Goal: Task Accomplishment & Management: Manage account settings

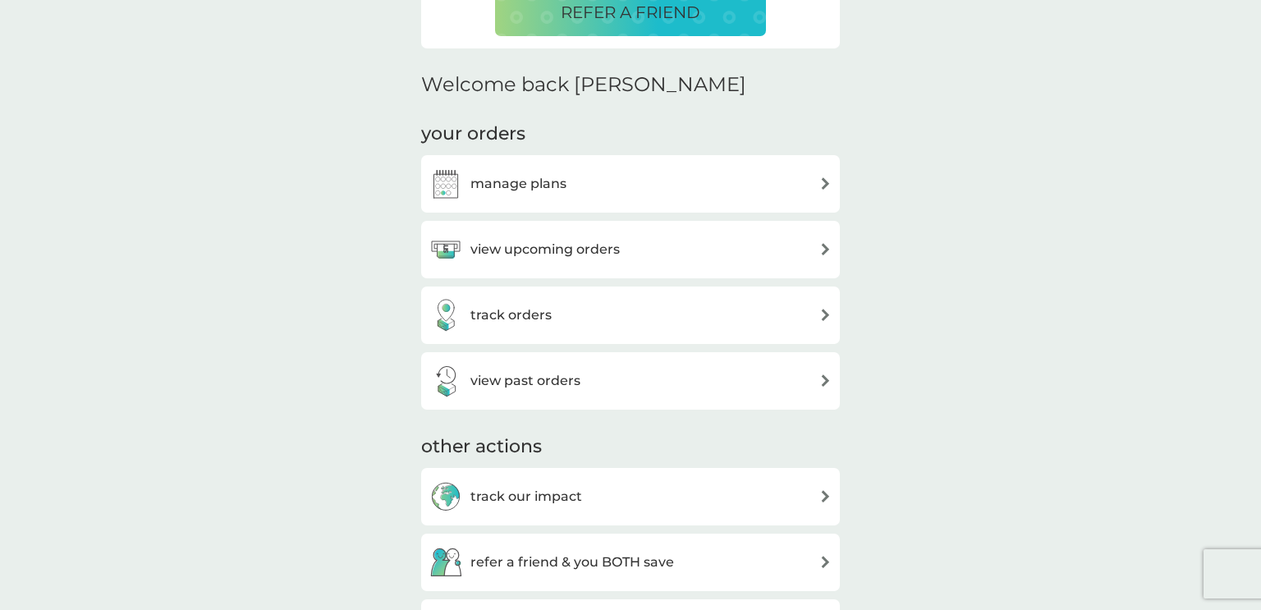
scroll to position [471, 0]
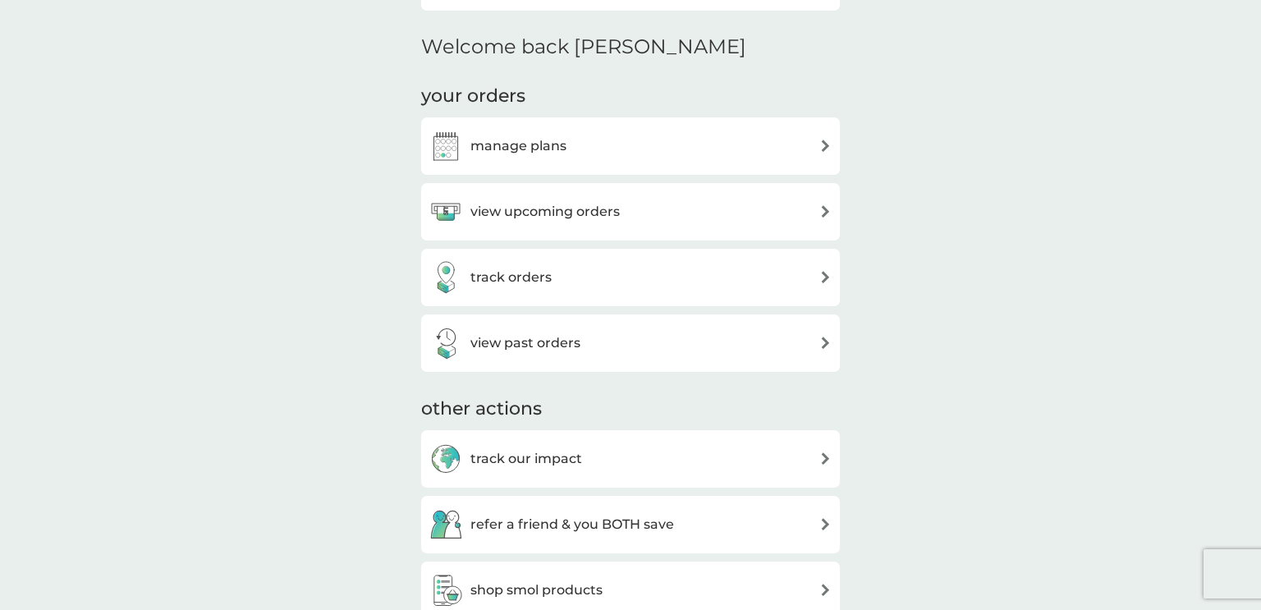
click at [537, 212] on h3 "view upcoming orders" at bounding box center [544, 211] width 149 height 21
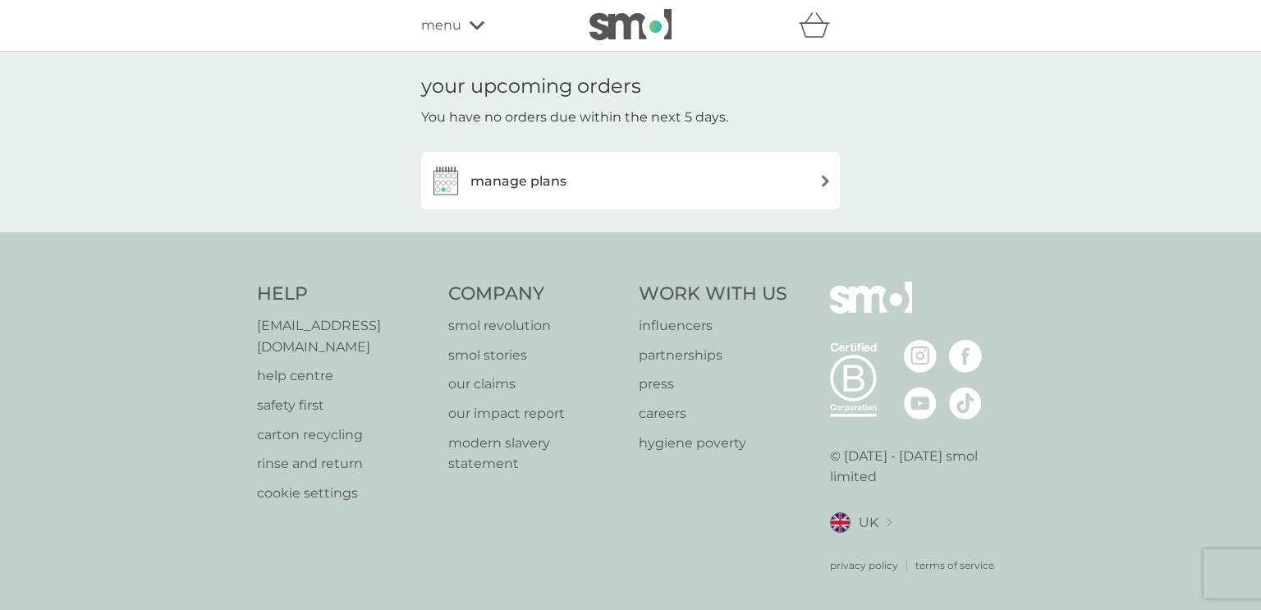
click at [824, 186] on img at bounding box center [825, 181] width 12 height 12
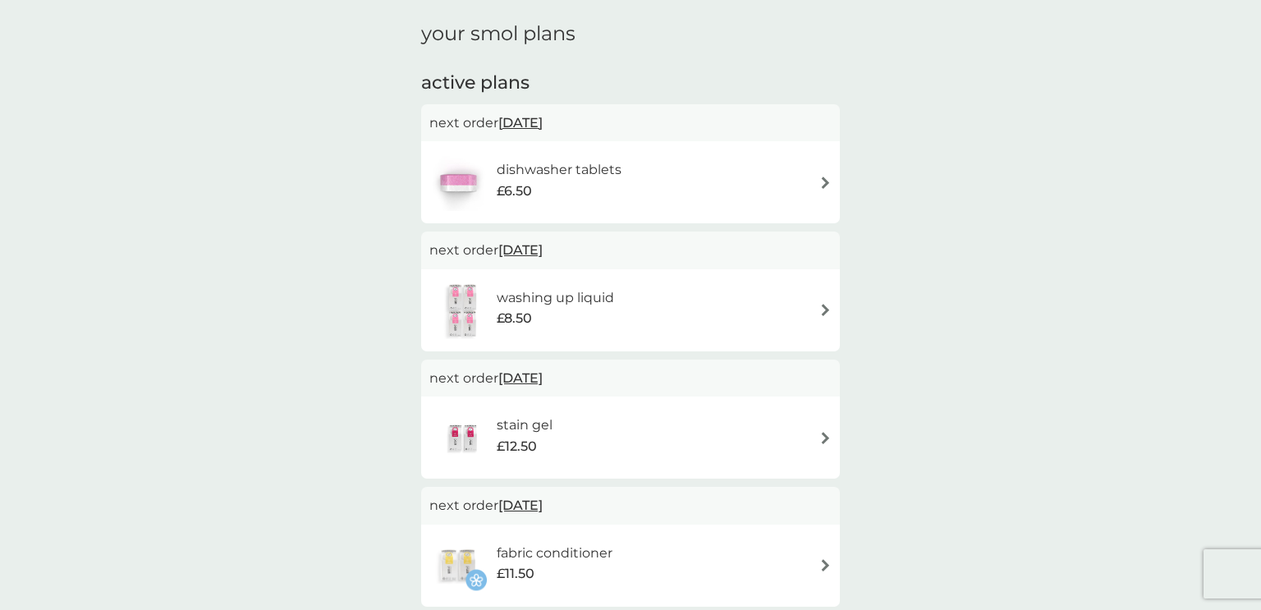
scroll to position [37, 0]
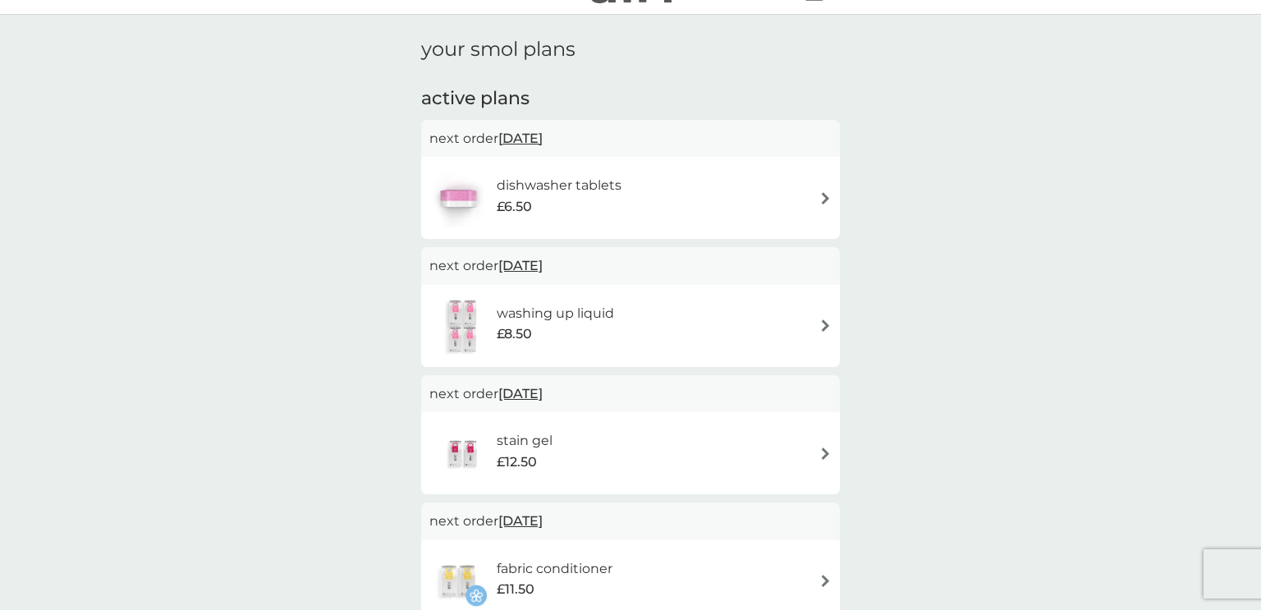
click at [609, 191] on h6 "dishwasher tablets" at bounding box center [559, 185] width 125 height 21
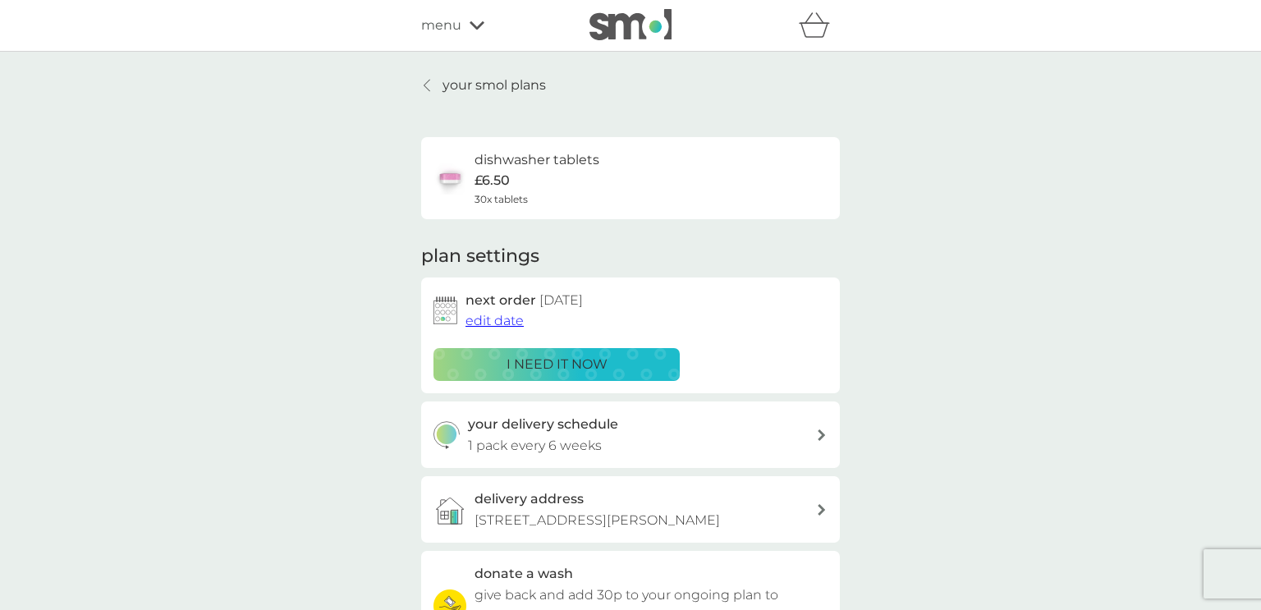
click at [818, 432] on icon at bounding box center [822, 434] width 8 height 11
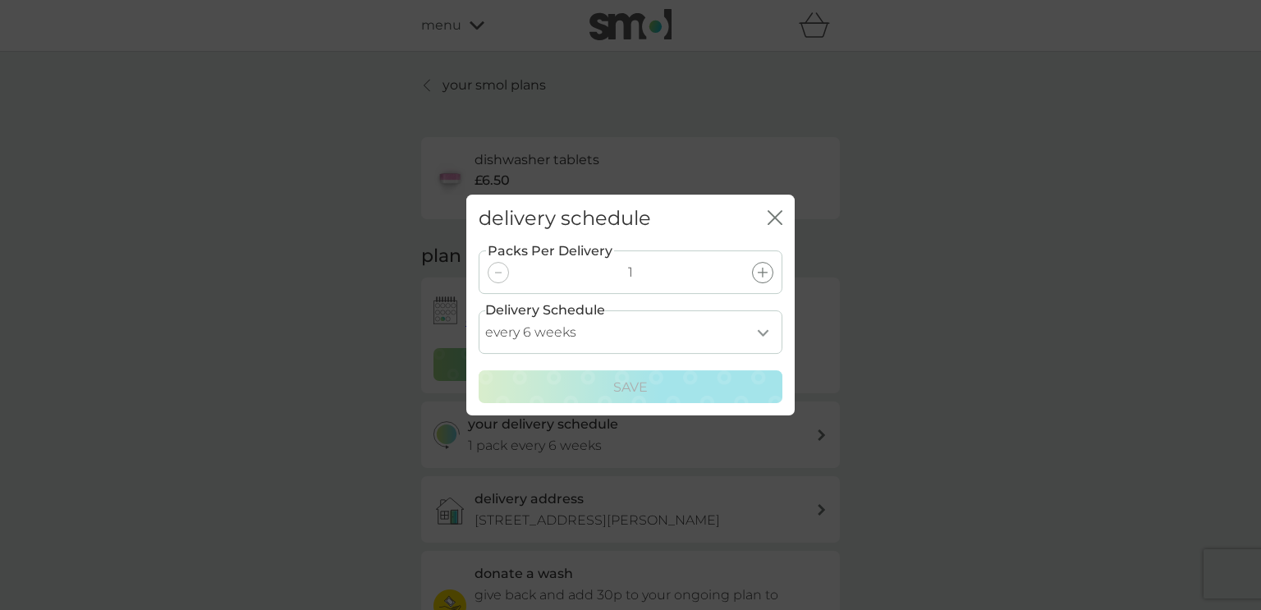
click at [764, 333] on select "every 1 week every 2 weeks every 3 weeks every 4 weeks every 5 weeks every 6 we…" at bounding box center [631, 332] width 304 height 44
select select "21"
click at [479, 310] on select "every 1 week every 2 weeks every 3 weeks every 4 weeks every 5 weeks every 6 we…" at bounding box center [631, 332] width 304 height 44
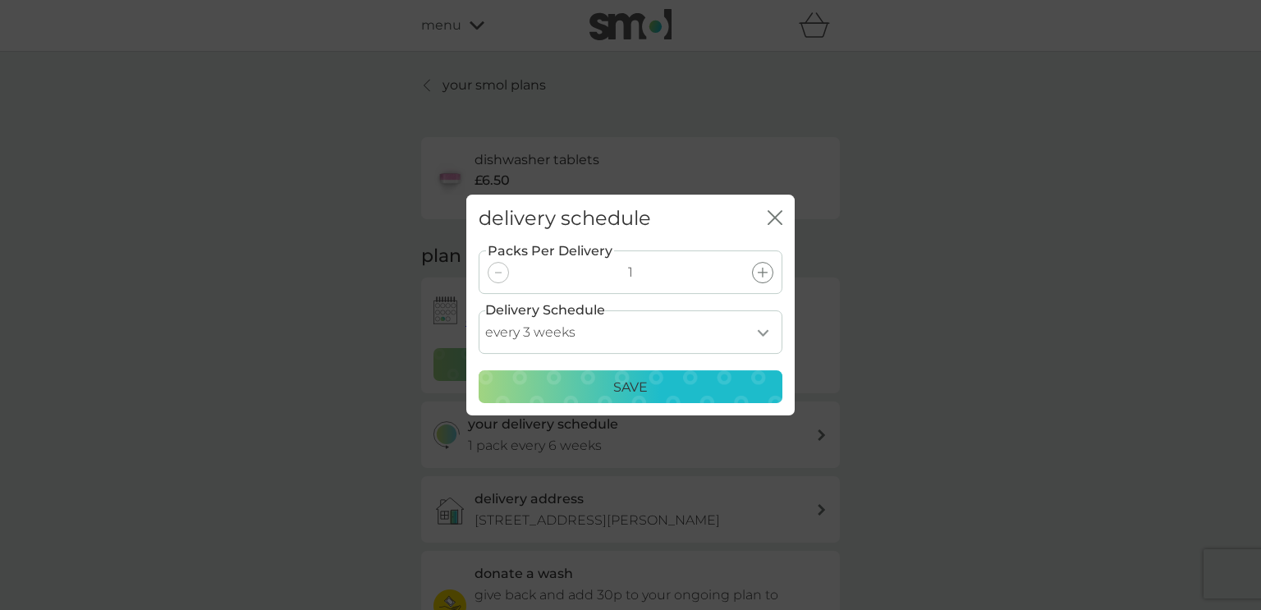
click at [715, 380] on div "Save" at bounding box center [630, 387] width 282 height 21
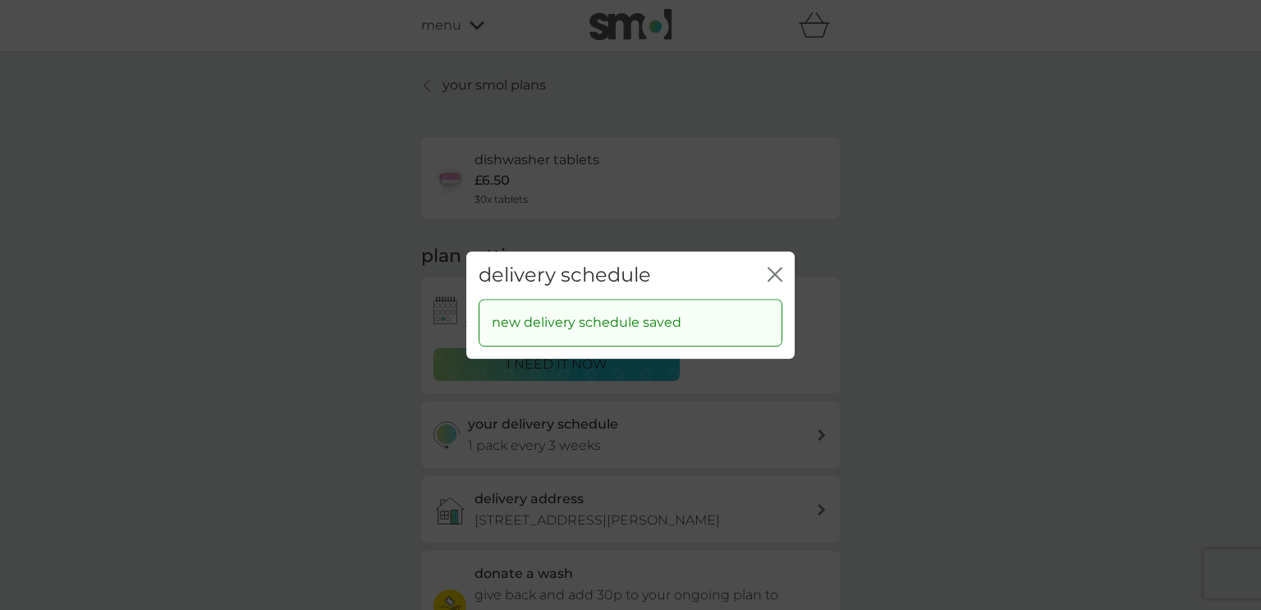
click at [775, 272] on icon "close" at bounding box center [775, 274] width 15 height 15
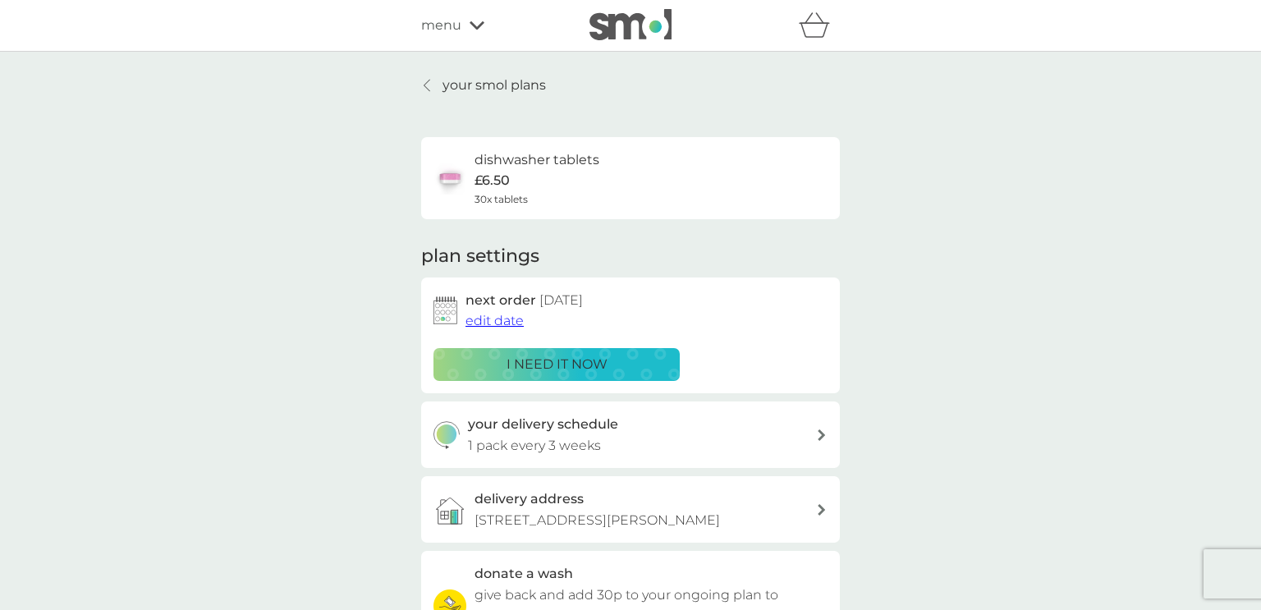
click at [485, 83] on p "your smol plans" at bounding box center [494, 85] width 103 height 21
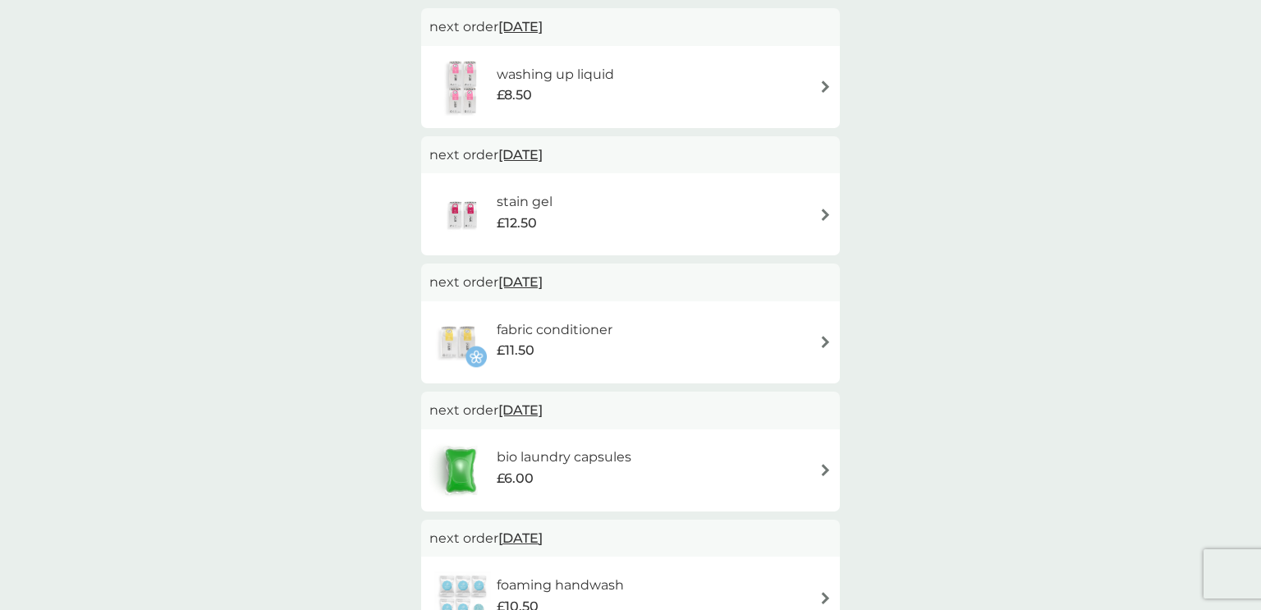
scroll to position [278, 0]
click at [520, 405] on span "[DATE]" at bounding box center [520, 408] width 44 height 32
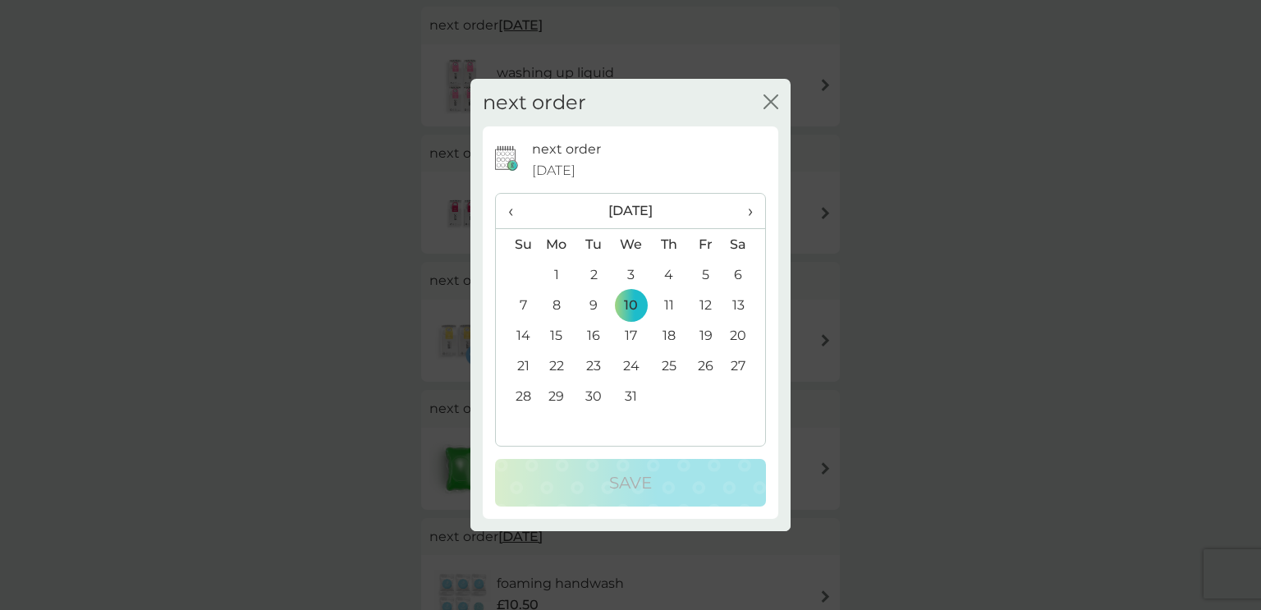
click at [769, 92] on div "close" at bounding box center [771, 103] width 15 height 24
click at [769, 101] on icon "close" at bounding box center [771, 101] width 15 height 15
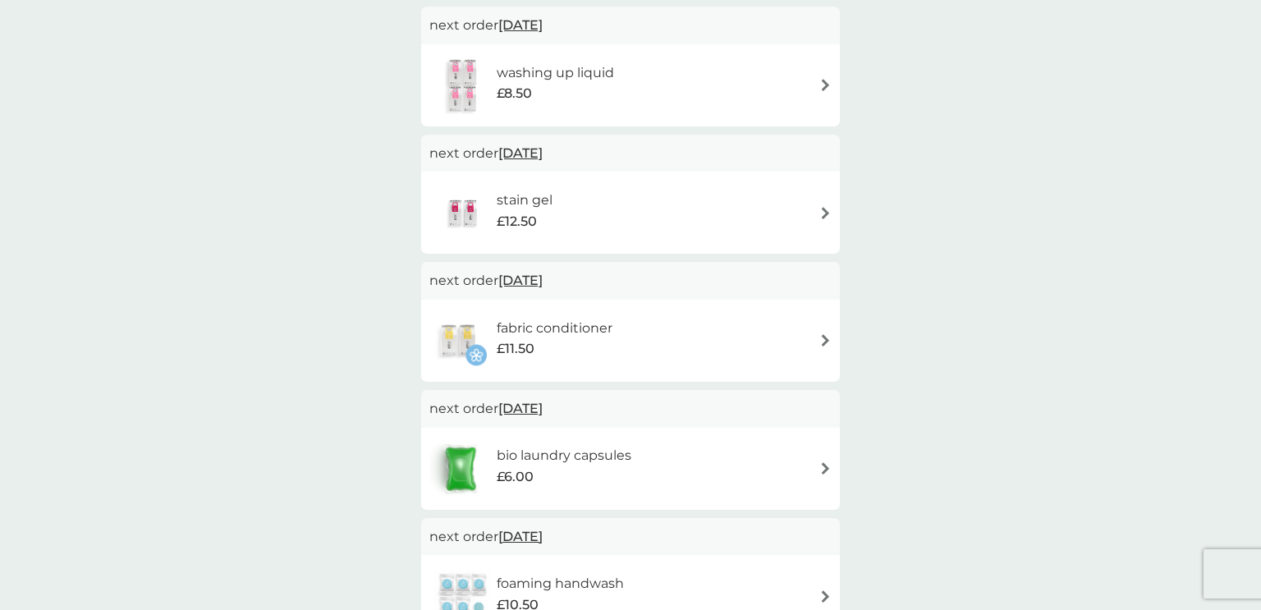
click at [560, 460] on h6 "bio laundry capsules" at bounding box center [564, 455] width 135 height 21
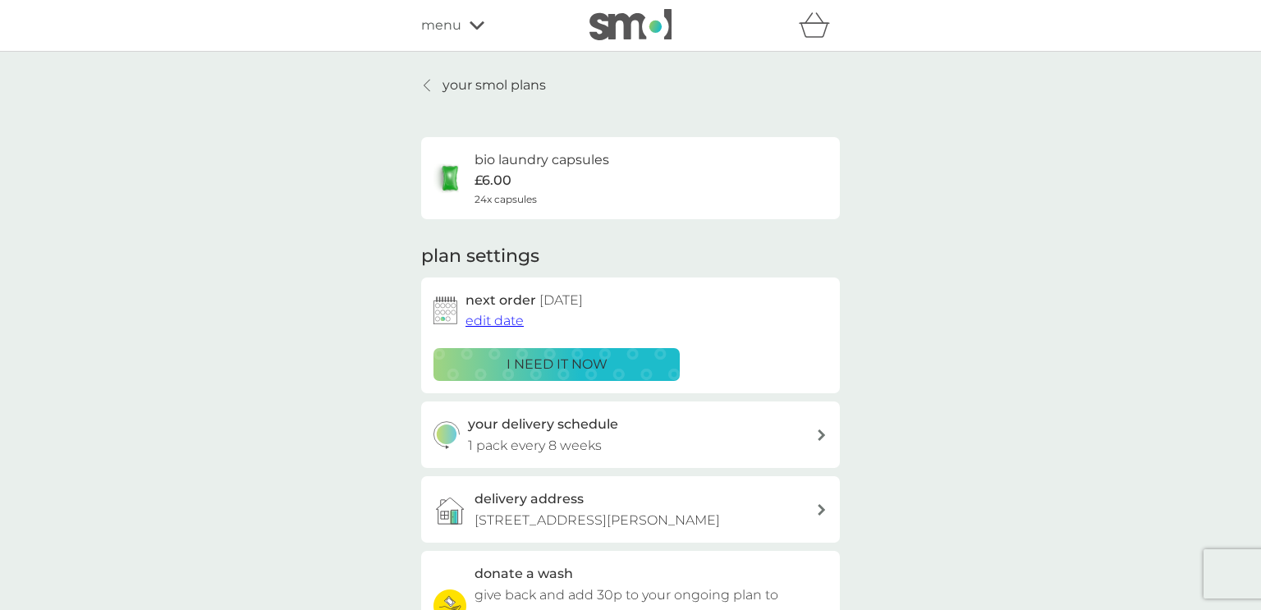
click at [741, 431] on div "your delivery schedule 1 pack every 8 weeks" at bounding box center [642, 435] width 349 height 42
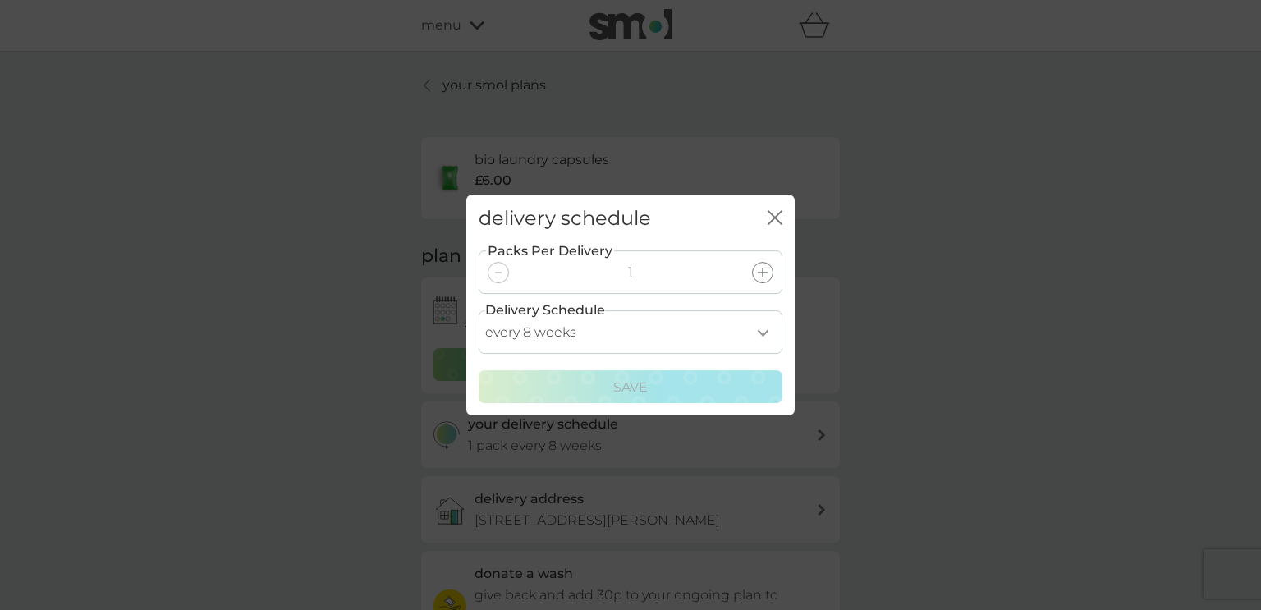
click at [761, 335] on select "every 1 week every 2 weeks every 3 weeks every 4 weeks every 5 weeks every 6 we…" at bounding box center [631, 332] width 304 height 44
select select "21"
click at [479, 310] on select "every 1 week every 2 weeks every 3 weeks every 4 weeks every 5 weeks every 6 we…" at bounding box center [631, 332] width 304 height 44
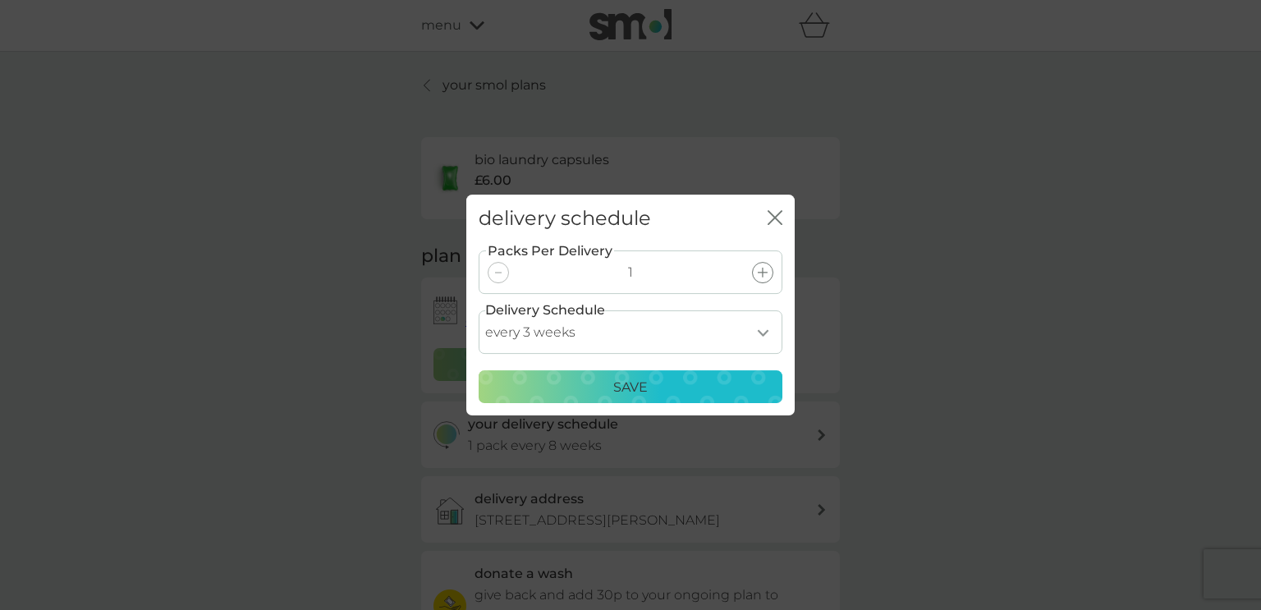
click at [685, 391] on div "Save" at bounding box center [630, 387] width 282 height 21
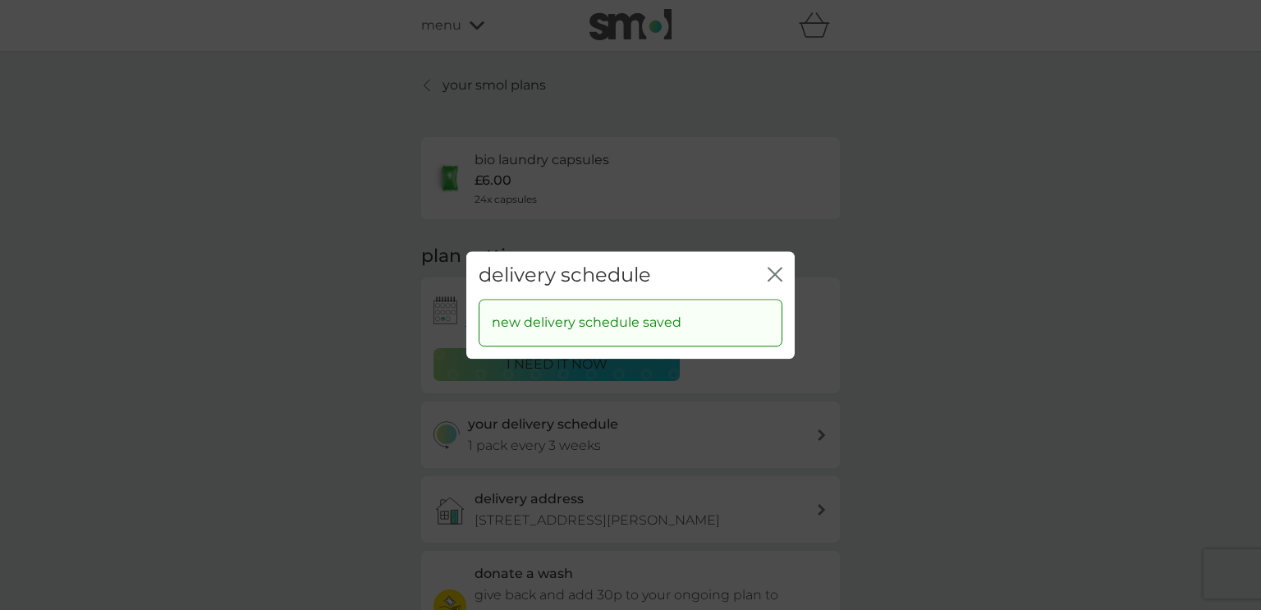
click at [781, 271] on icon "close" at bounding box center [775, 274] width 15 height 15
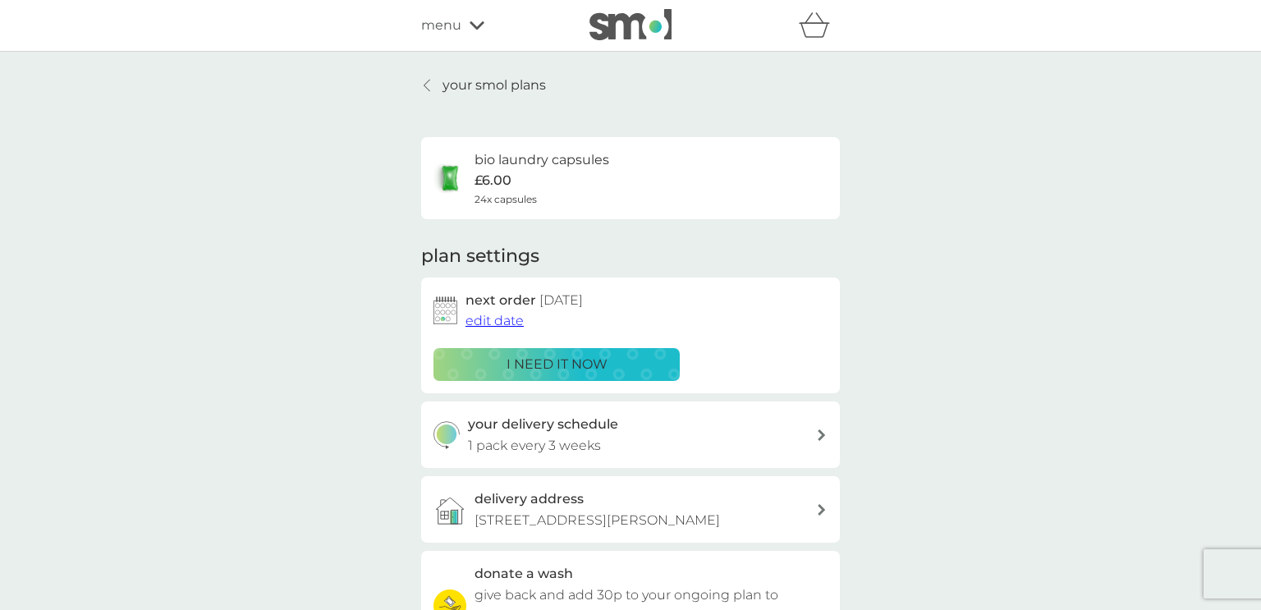
click at [432, 77] on link "your smol plans" at bounding box center [483, 85] width 125 height 21
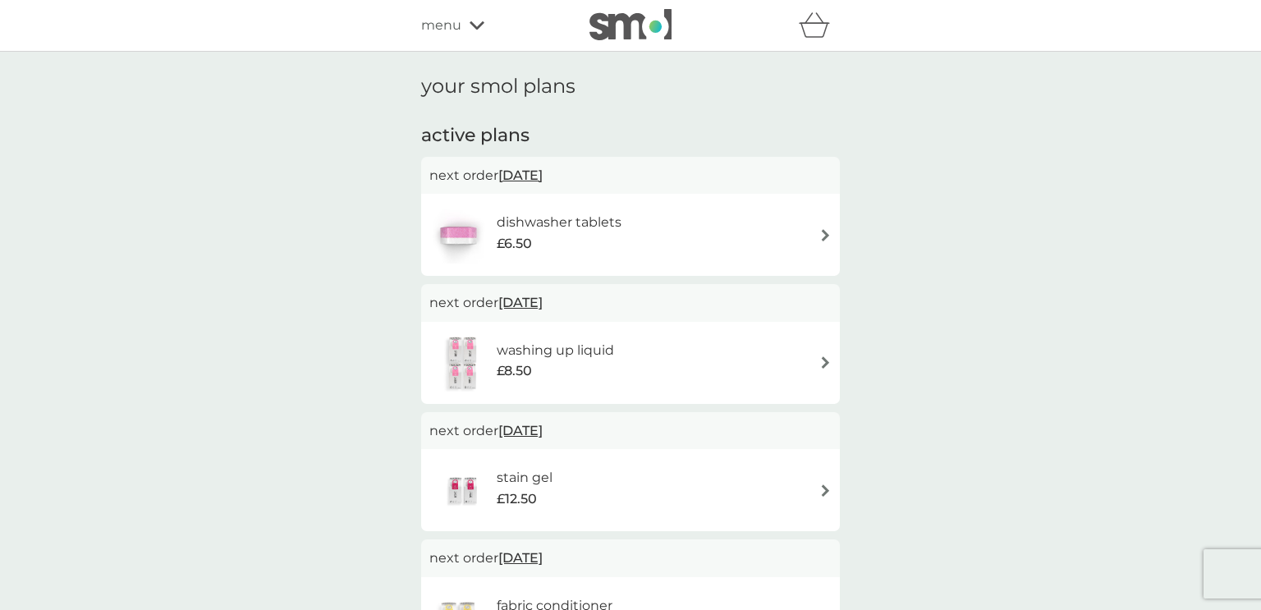
click at [448, 24] on span "menu" at bounding box center [441, 25] width 40 height 21
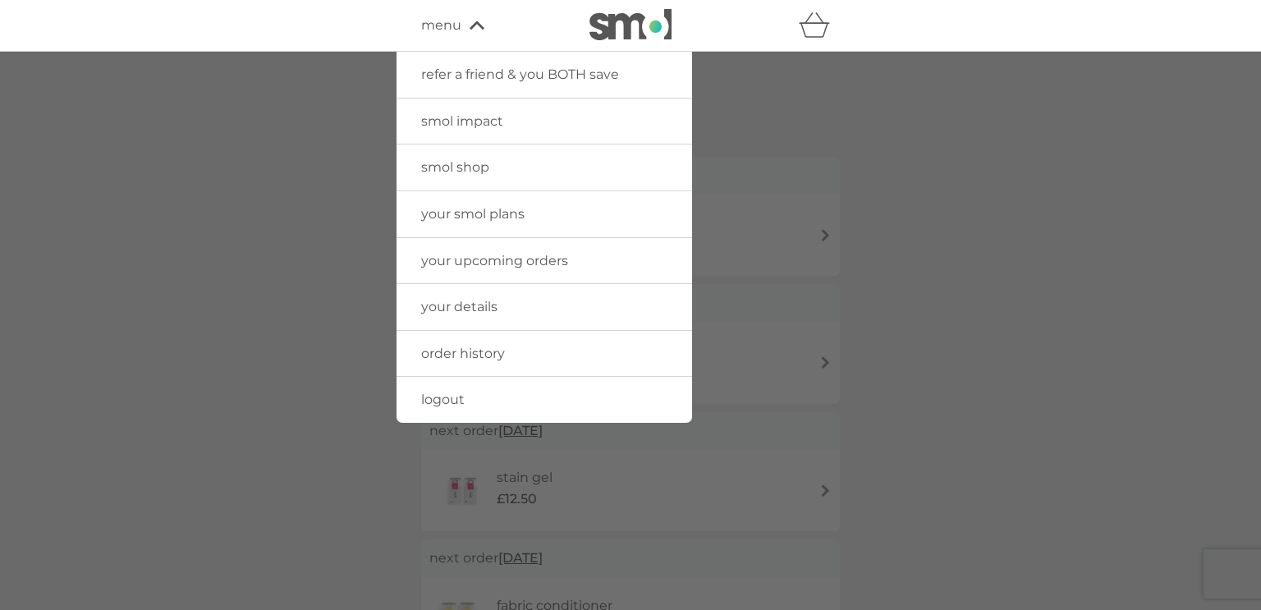
click at [444, 346] on span "order history" at bounding box center [463, 354] width 84 height 16
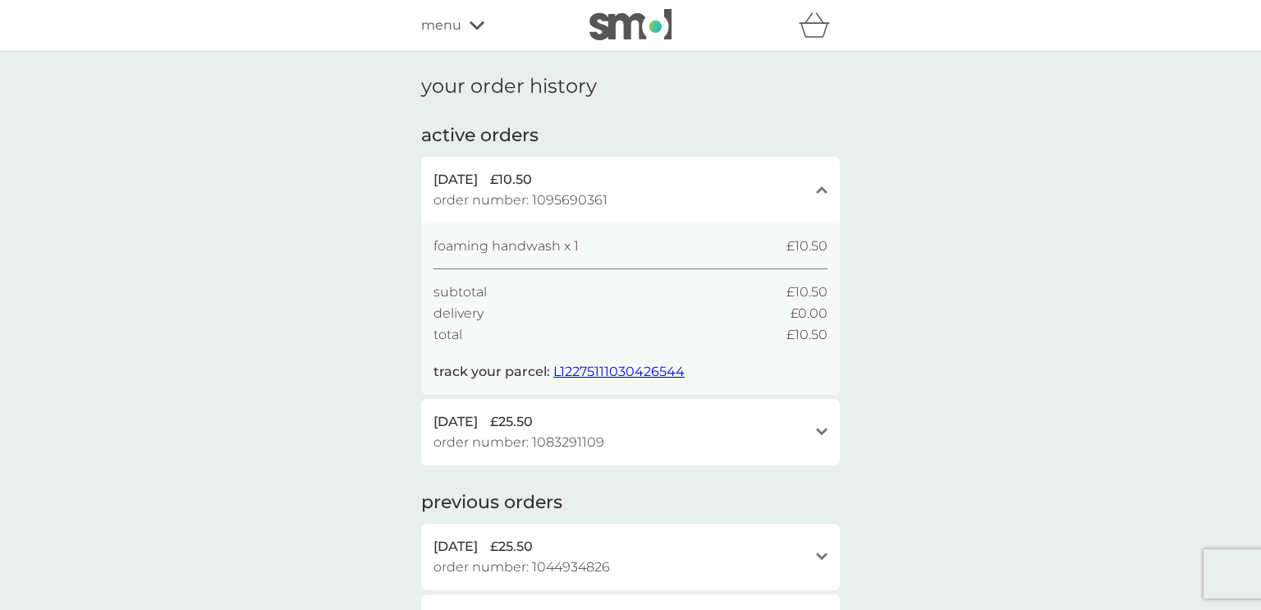
click at [521, 200] on span "order number: 1095690361" at bounding box center [521, 200] width 174 height 21
